Goal: Information Seeking & Learning: Understand process/instructions

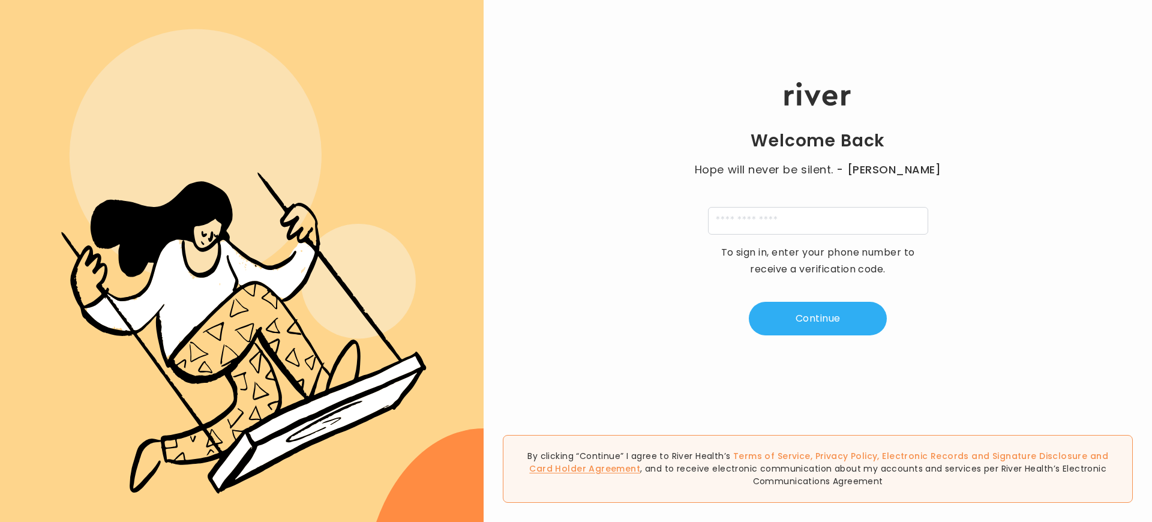
click at [640, 462] on link "Card Holder Agreement" at bounding box center [584, 468] width 111 height 12
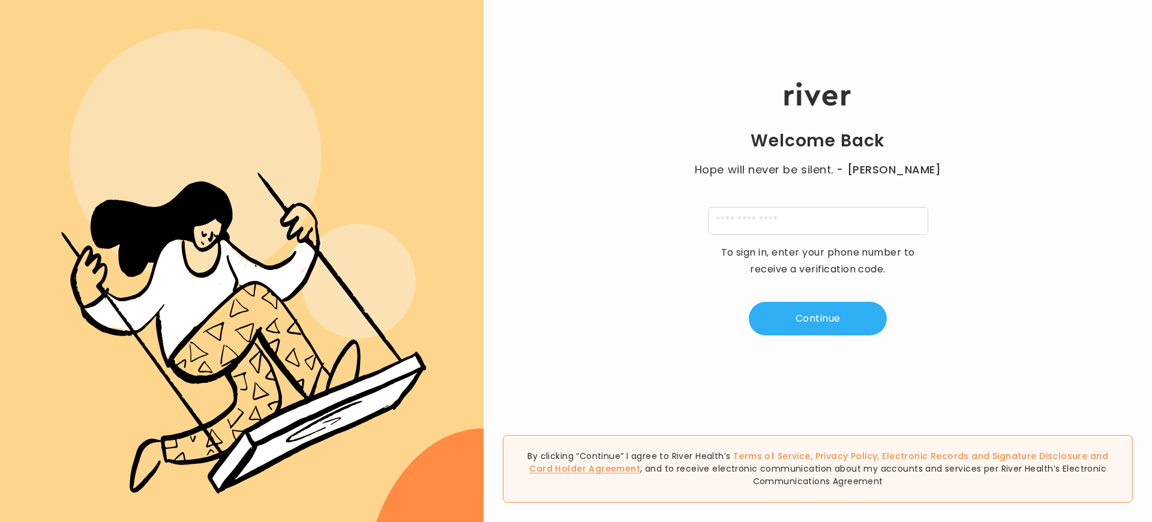
click at [640, 462] on link "Card Holder Agreement" at bounding box center [584, 468] width 111 height 12
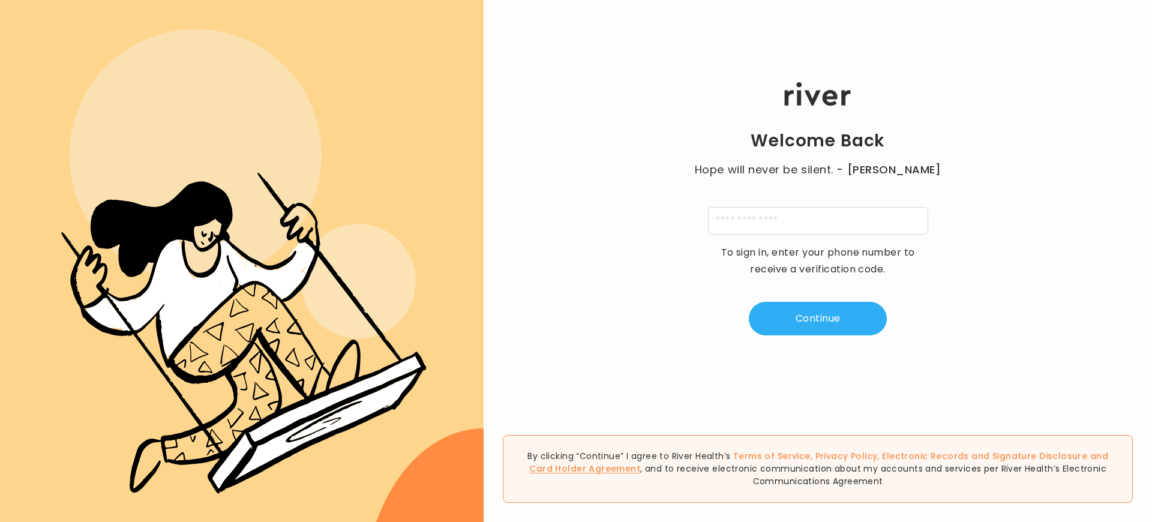
click at [640, 462] on link "Card Holder Agreement" at bounding box center [584, 468] width 111 height 12
